Goal: Complete application form

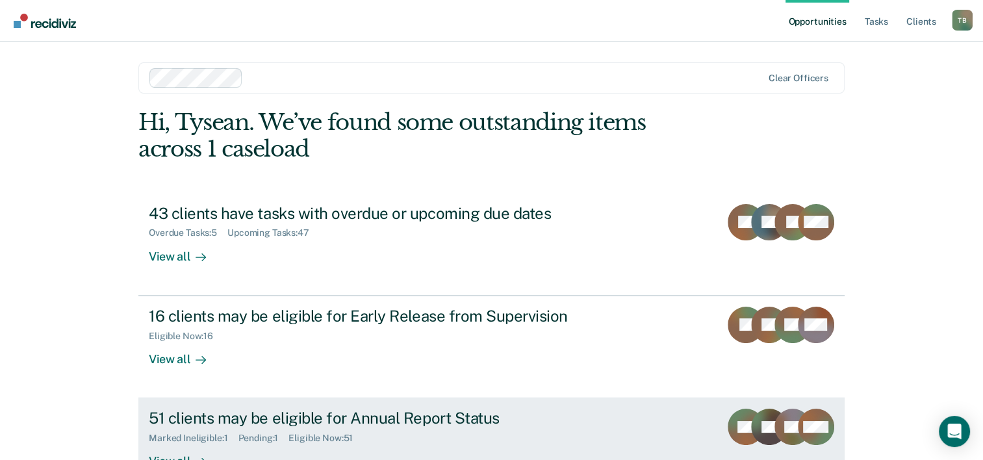
click at [272, 421] on div "51 clients may be eligible for Annual Report Status" at bounding box center [377, 418] width 456 height 19
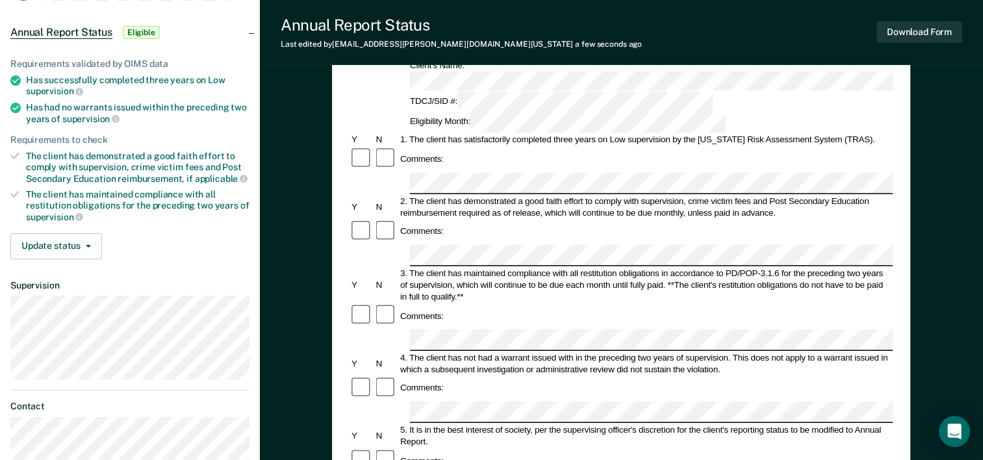
scroll to position [112, 0]
